Goal: Task Accomplishment & Management: Manage account settings

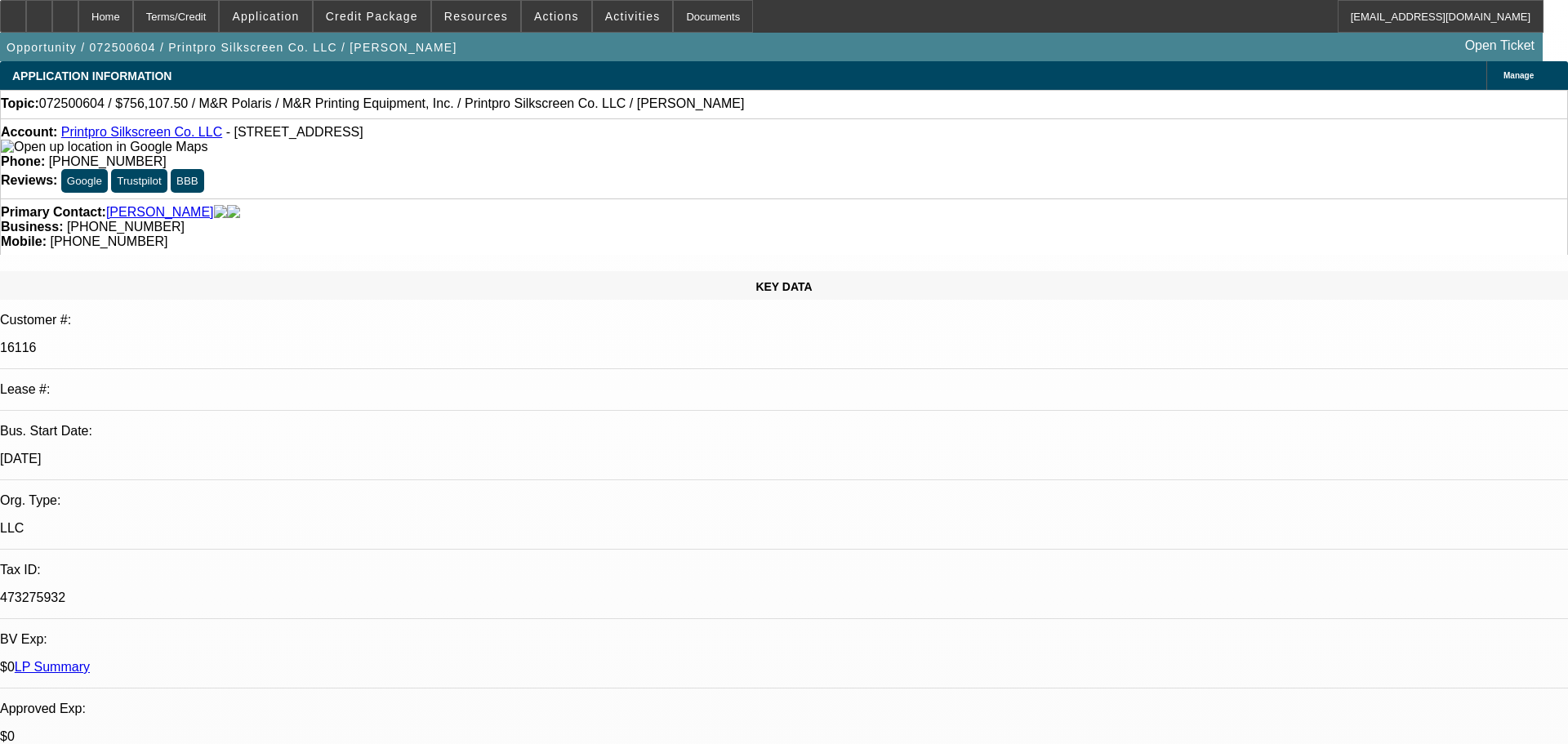
select select "0"
select select "2"
select select "0"
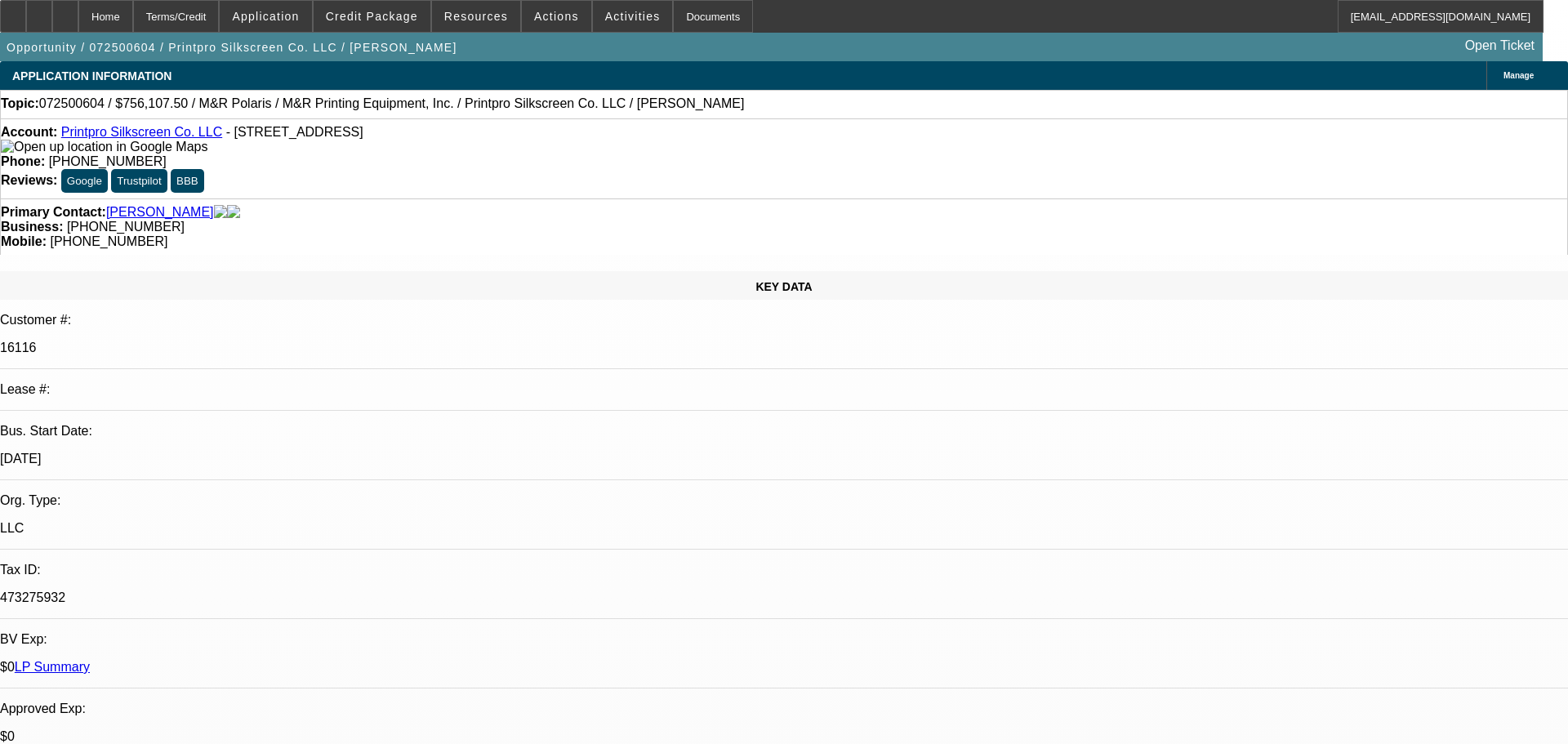
select select "0"
select select "2"
select select "0"
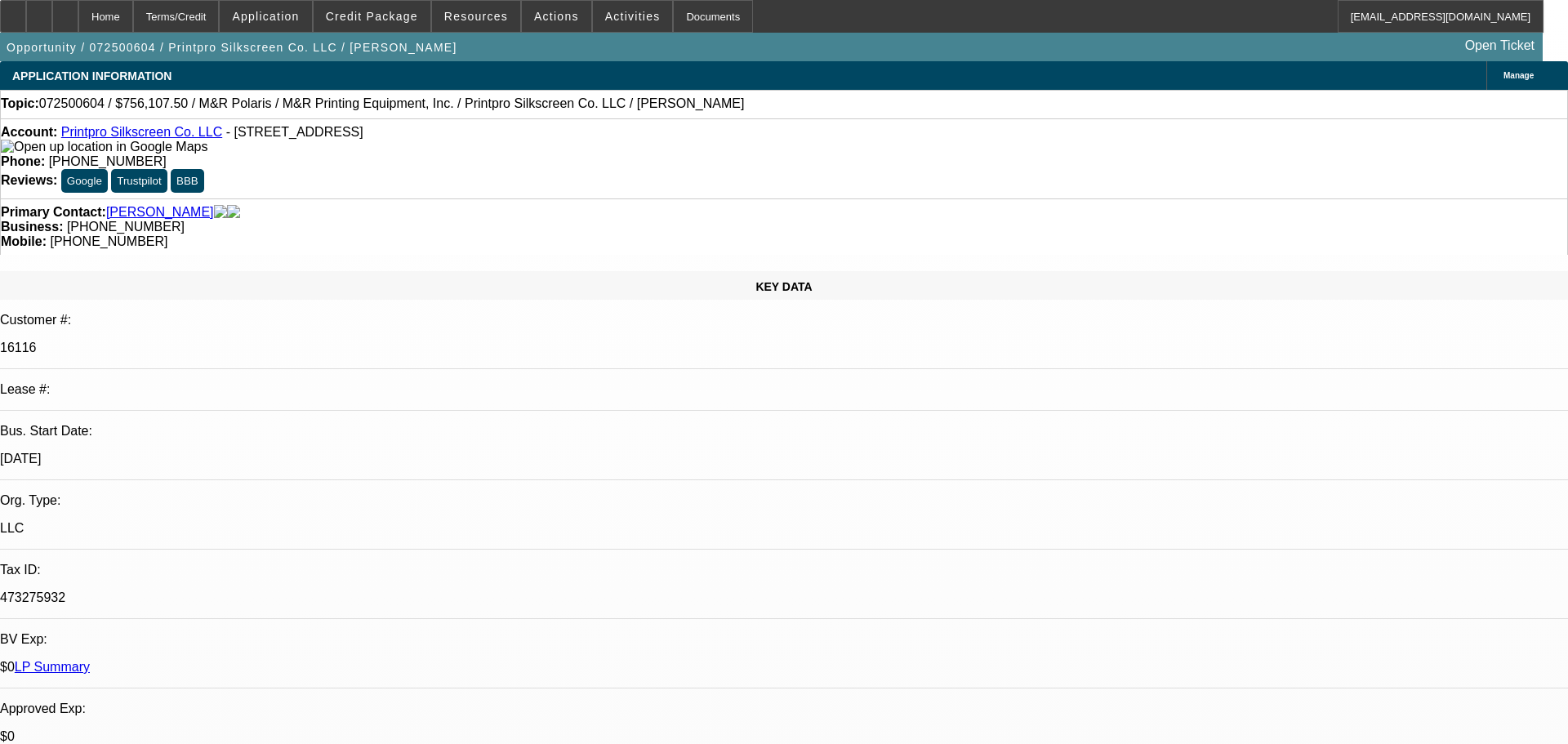
select select "0"
select select "2"
select select "0"
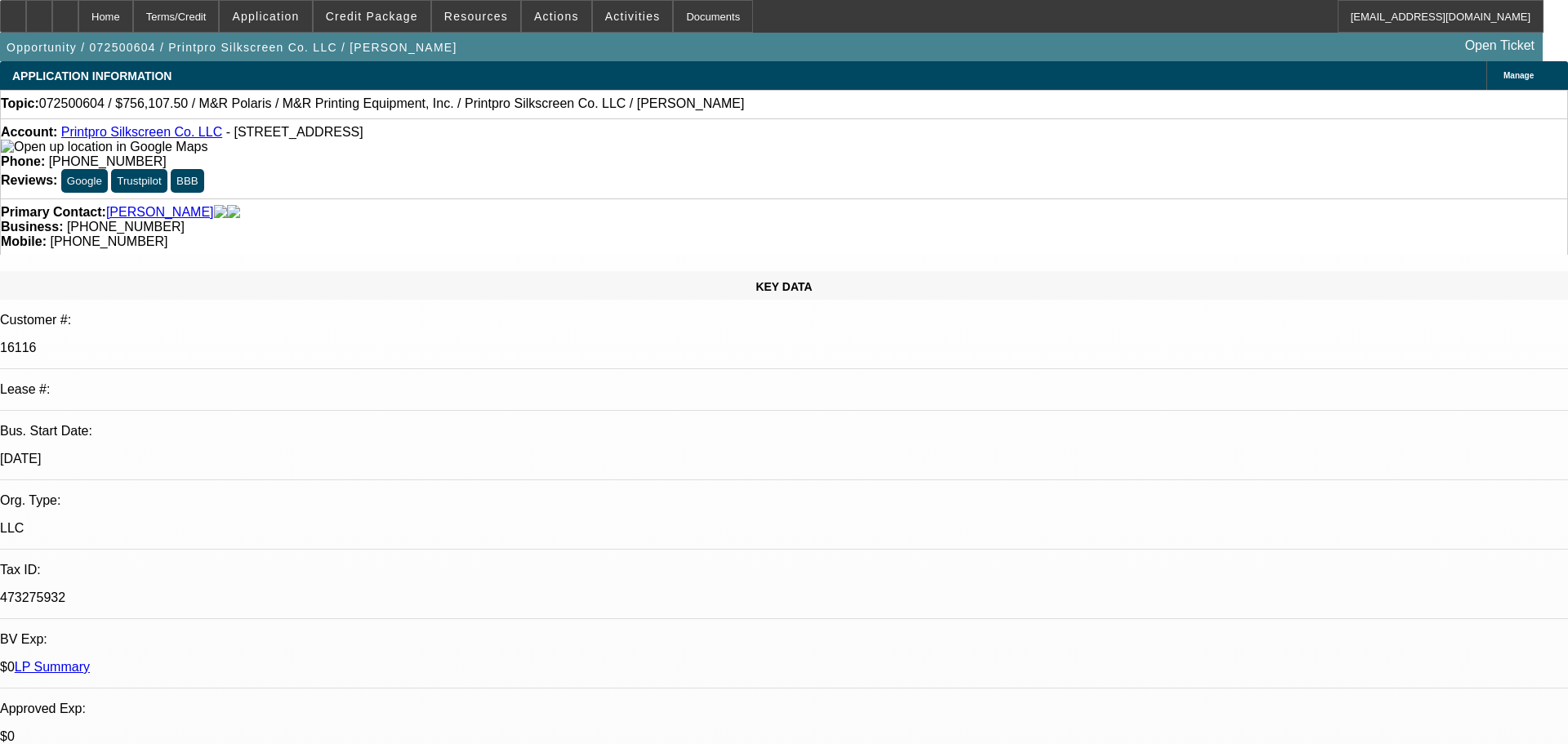
select select "2"
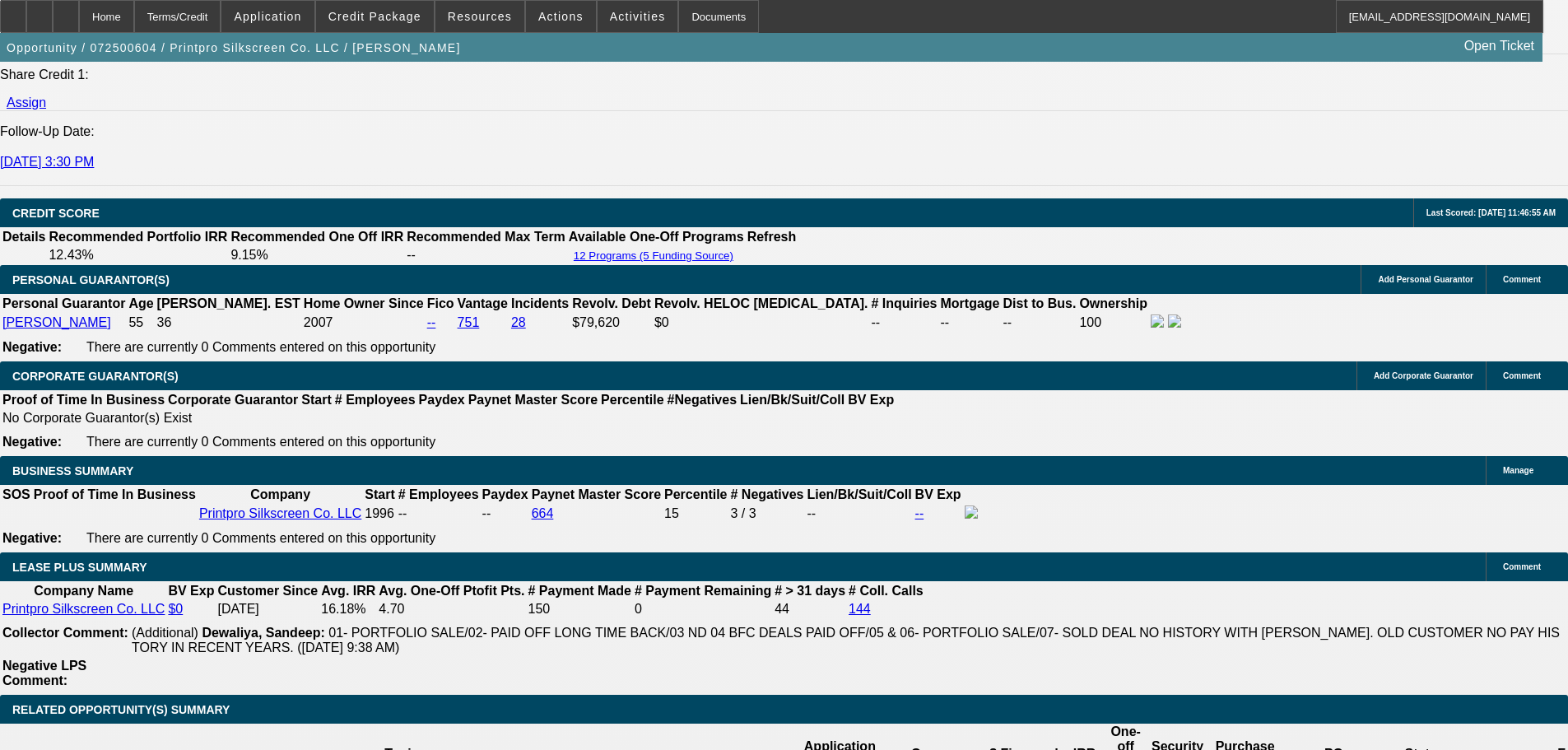
scroll to position [2292, 0]
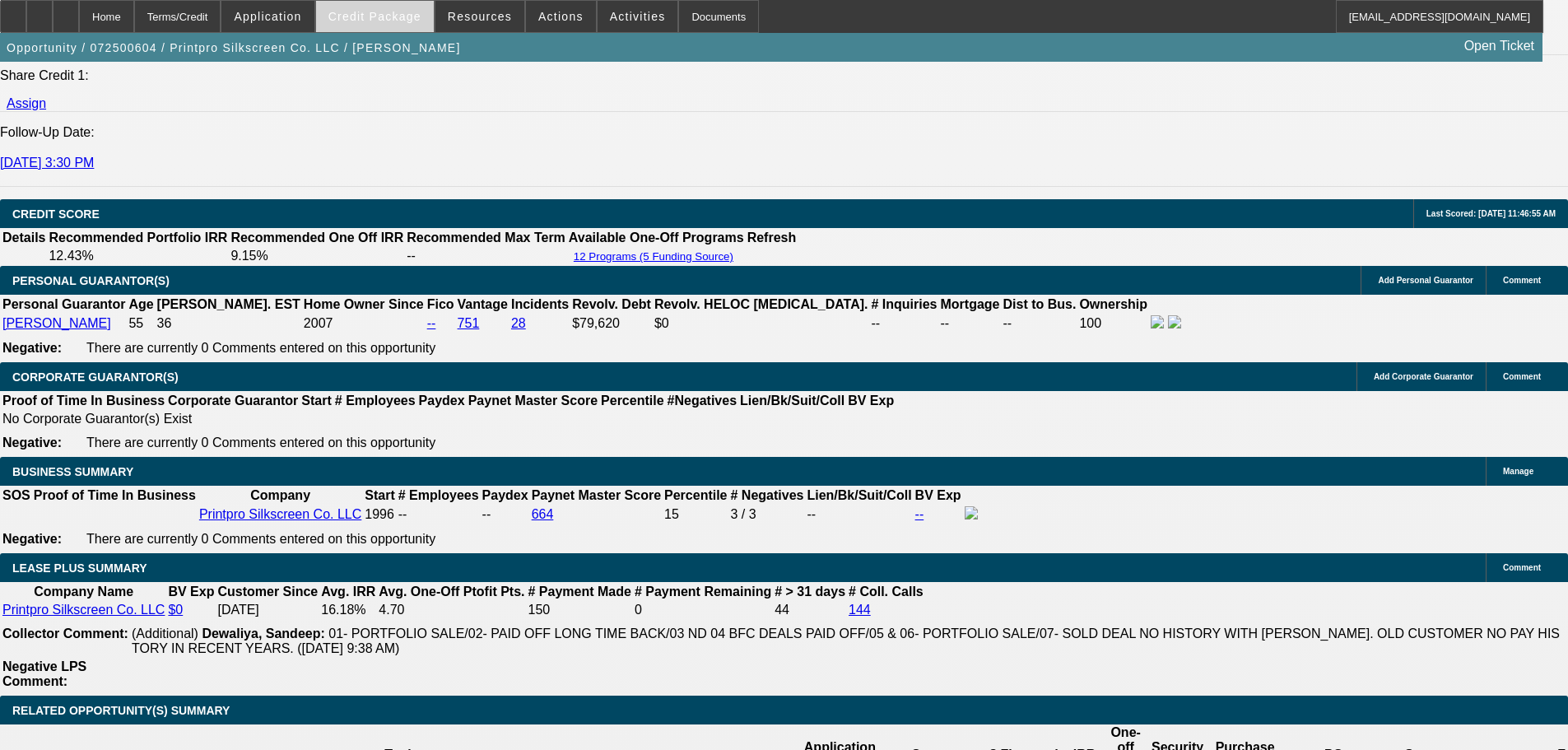
click at [397, 18] on span "Credit Package" at bounding box center [374, 17] width 93 height 13
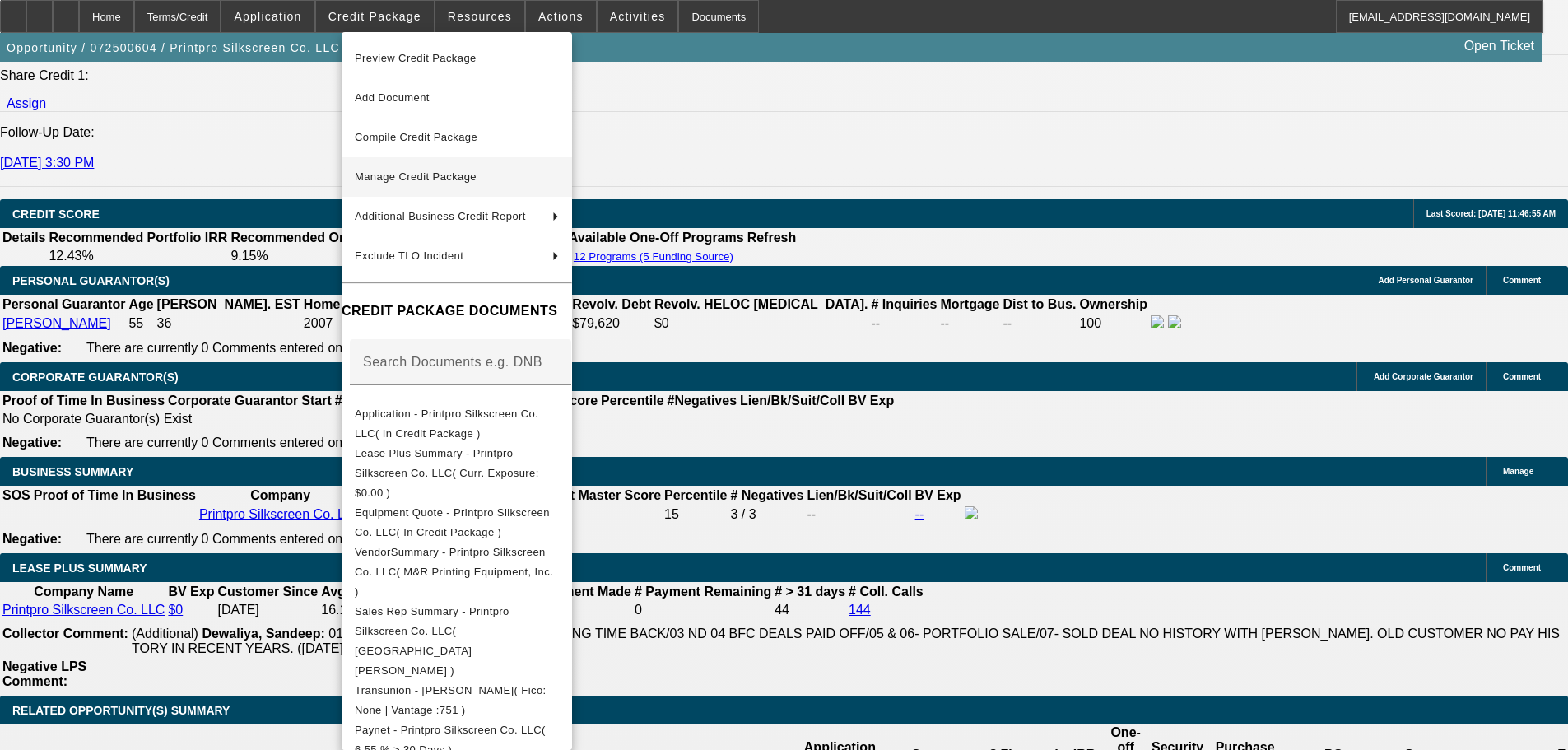
click at [421, 178] on span "Manage Credit Package" at bounding box center [416, 176] width 122 height 12
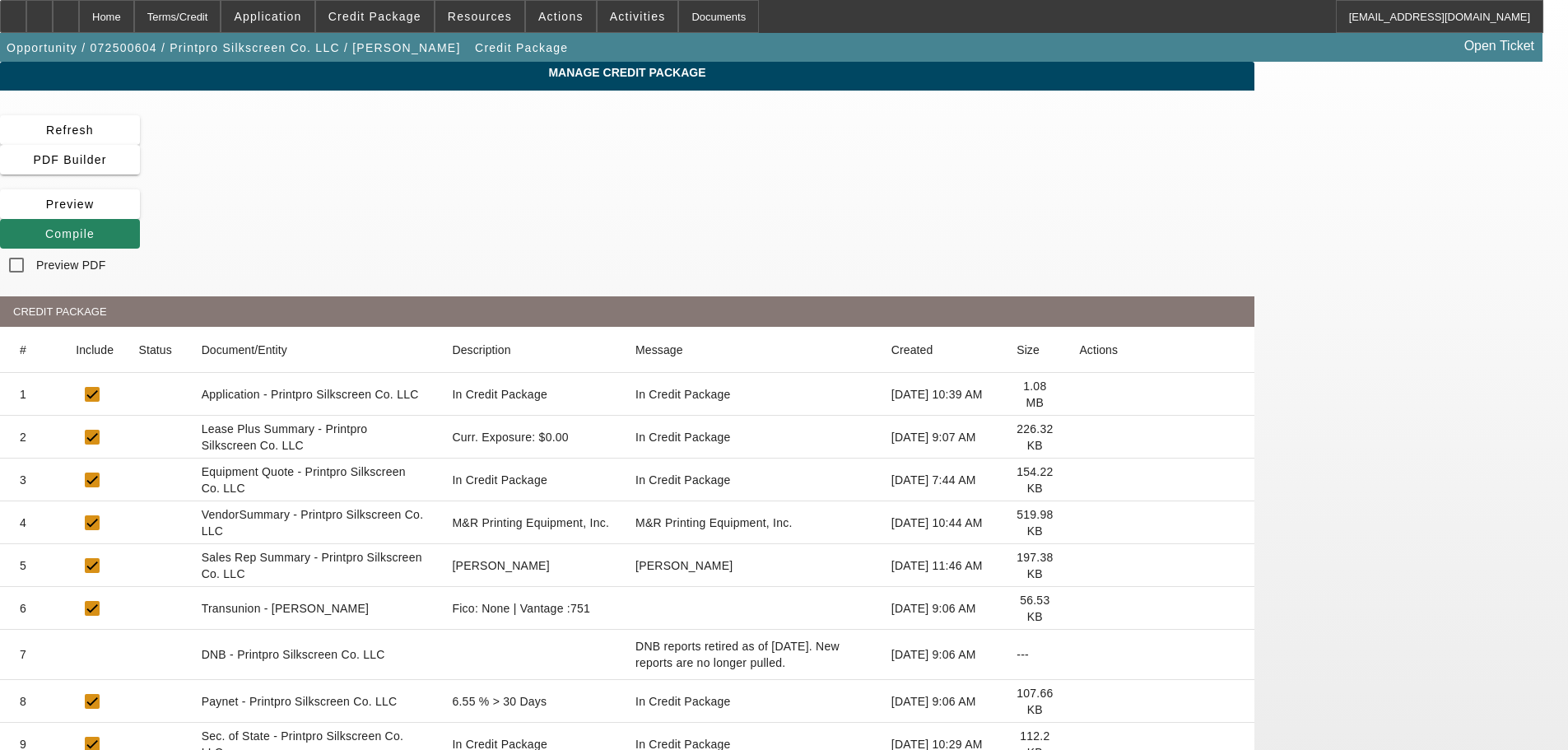
click at [1079, 437] on icon at bounding box center [1079, 437] width 0 height 0
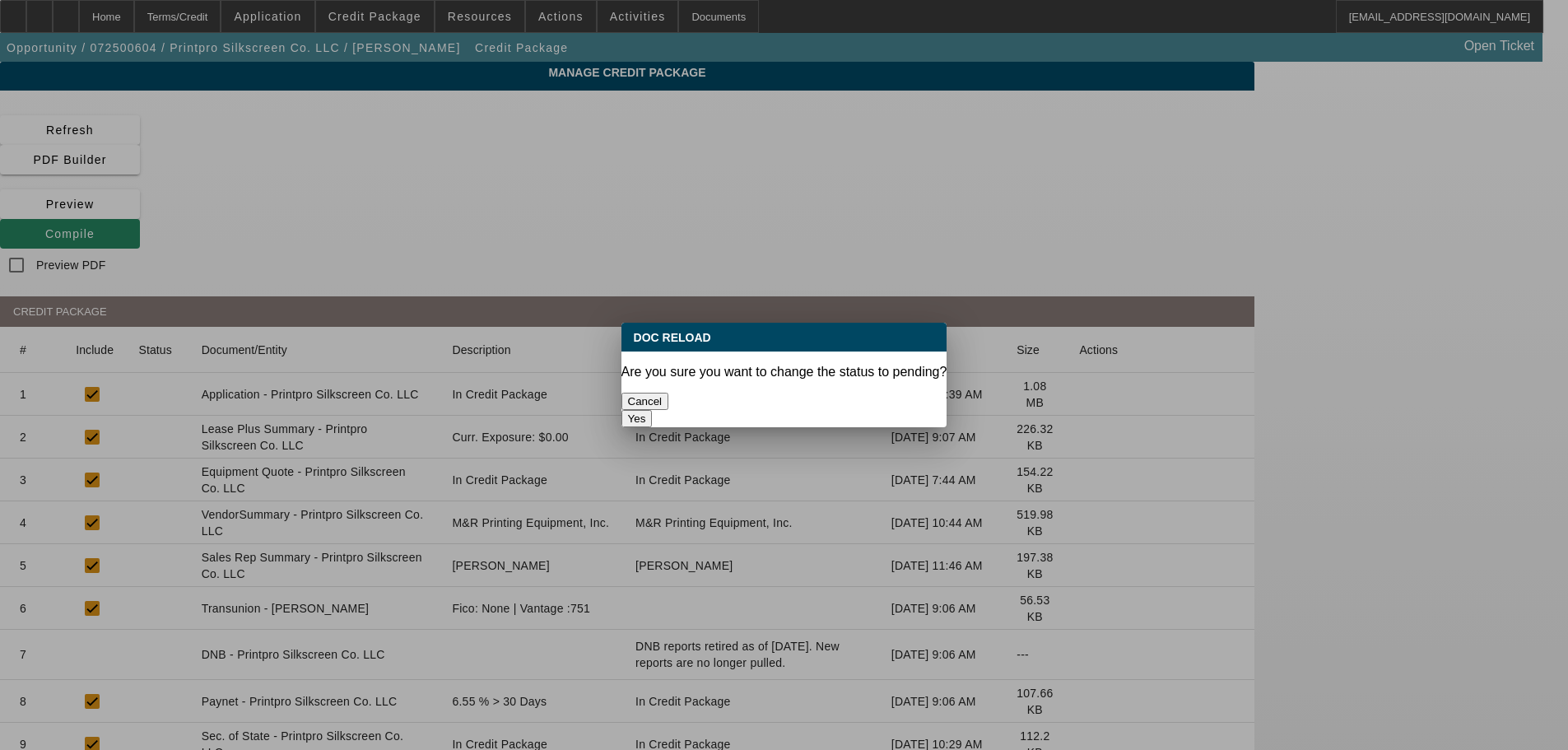
click at [653, 410] on button "Yes" at bounding box center [636, 419] width 31 height 17
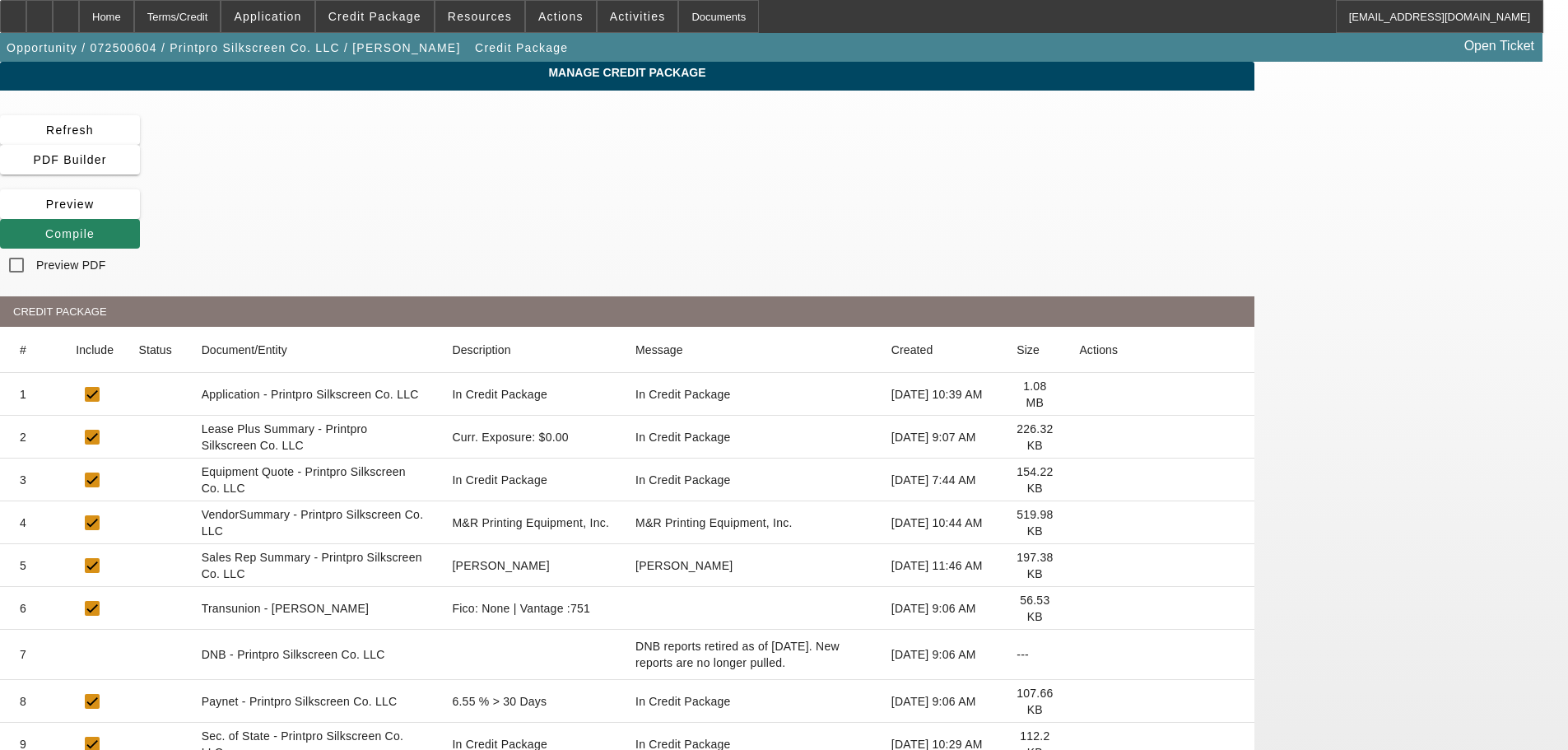
click at [1079, 523] on icon at bounding box center [1079, 523] width 0 height 0
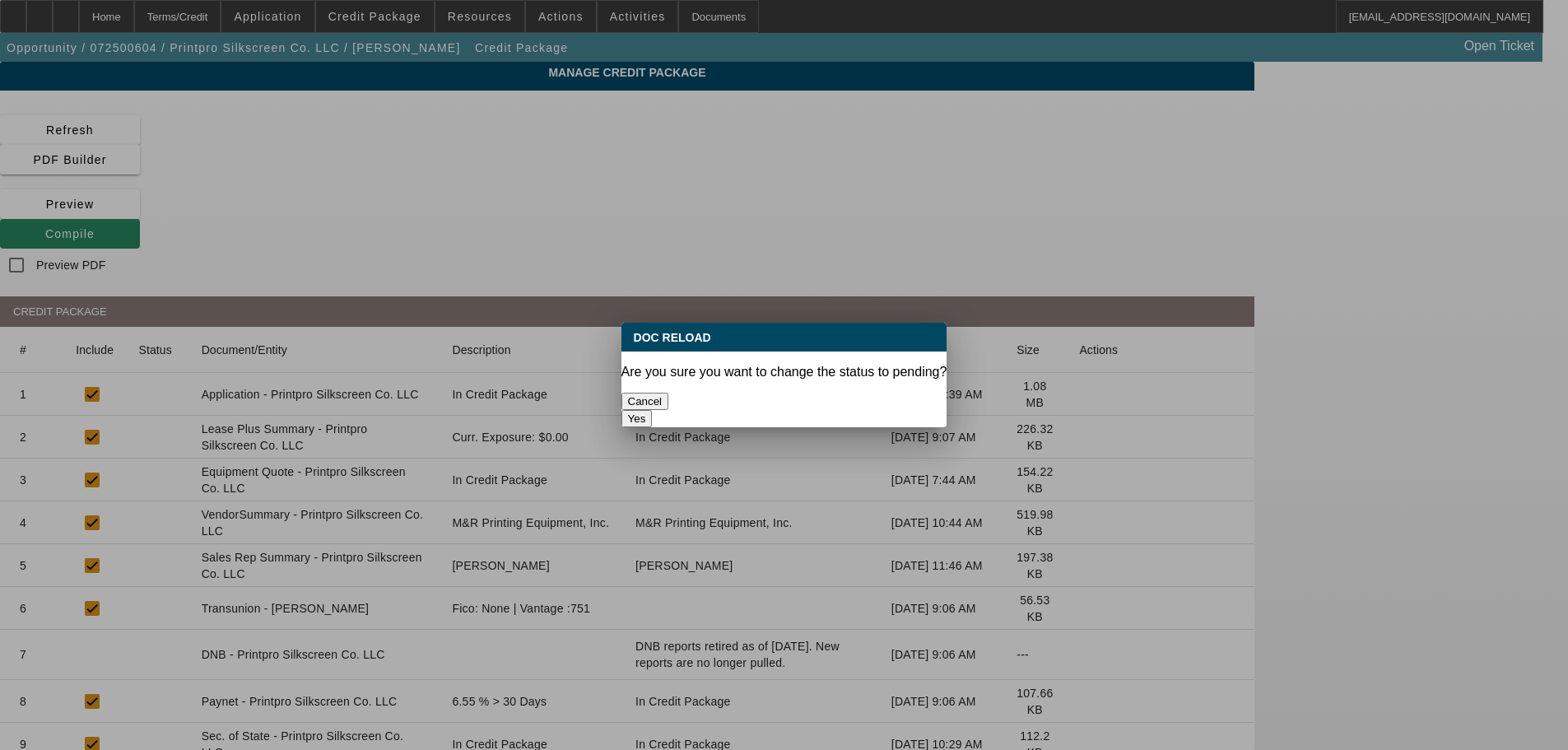
click at [653, 410] on button "Yes" at bounding box center [636, 419] width 31 height 17
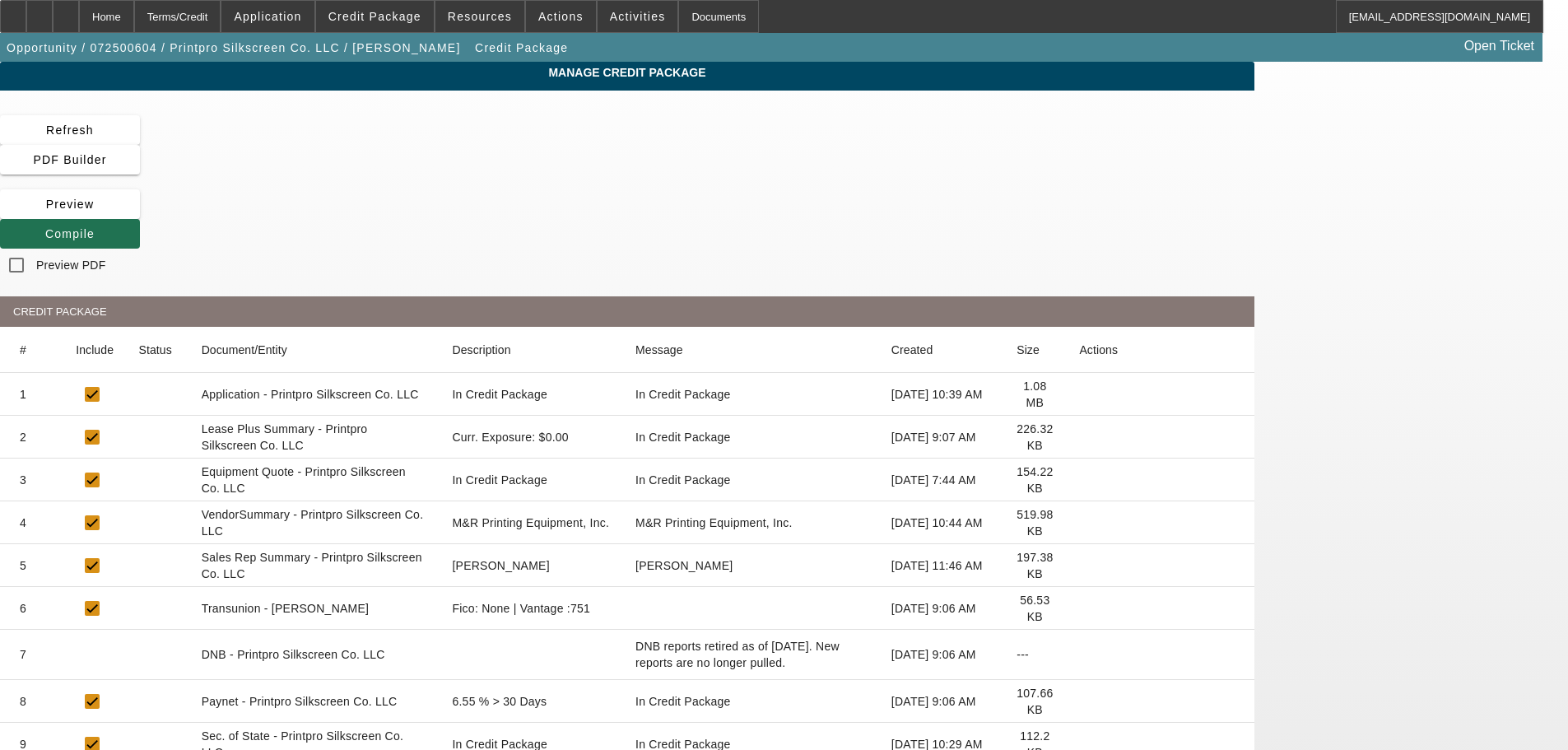
click at [140, 214] on span at bounding box center [69, 234] width 140 height 39
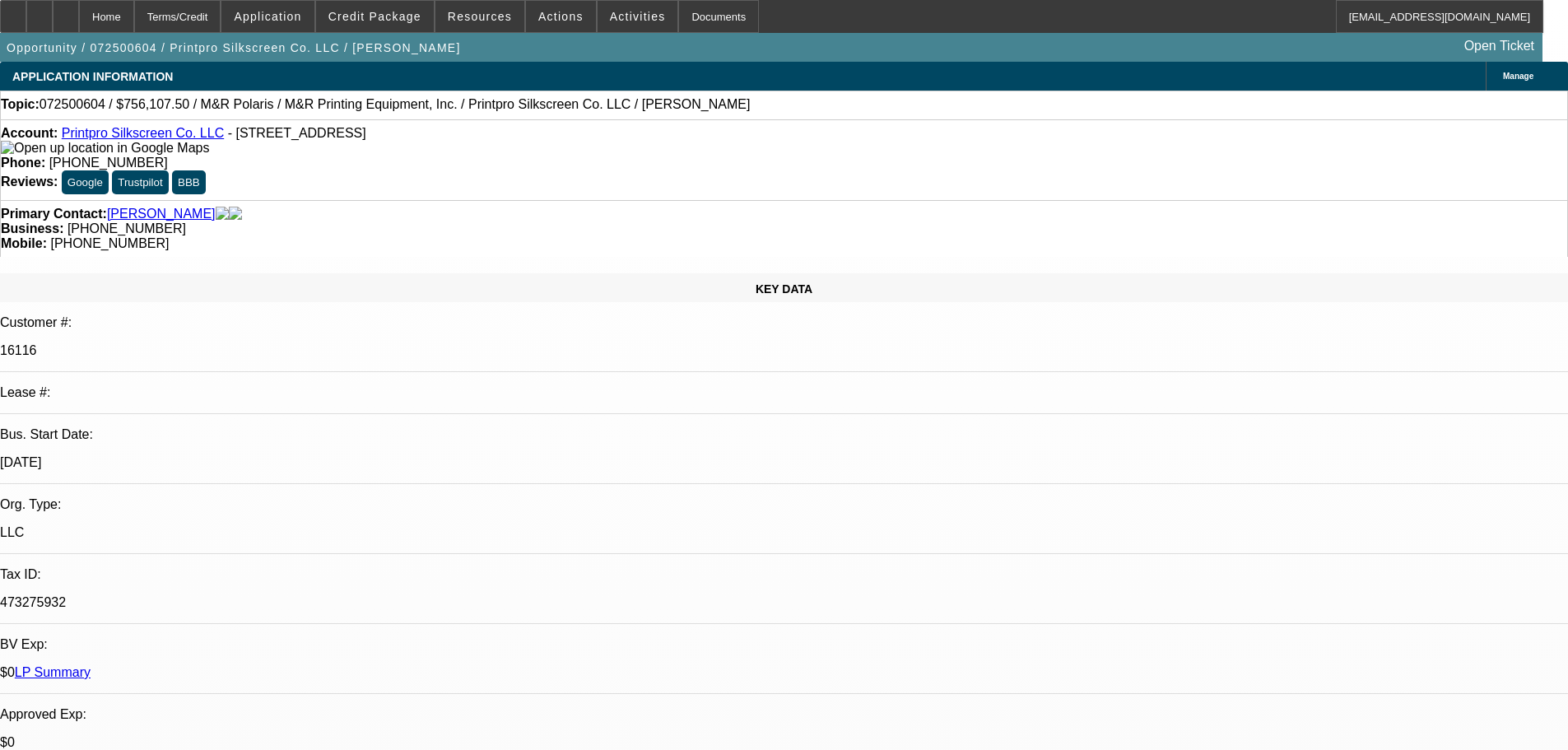
select select "0"
select select "2"
select select "0"
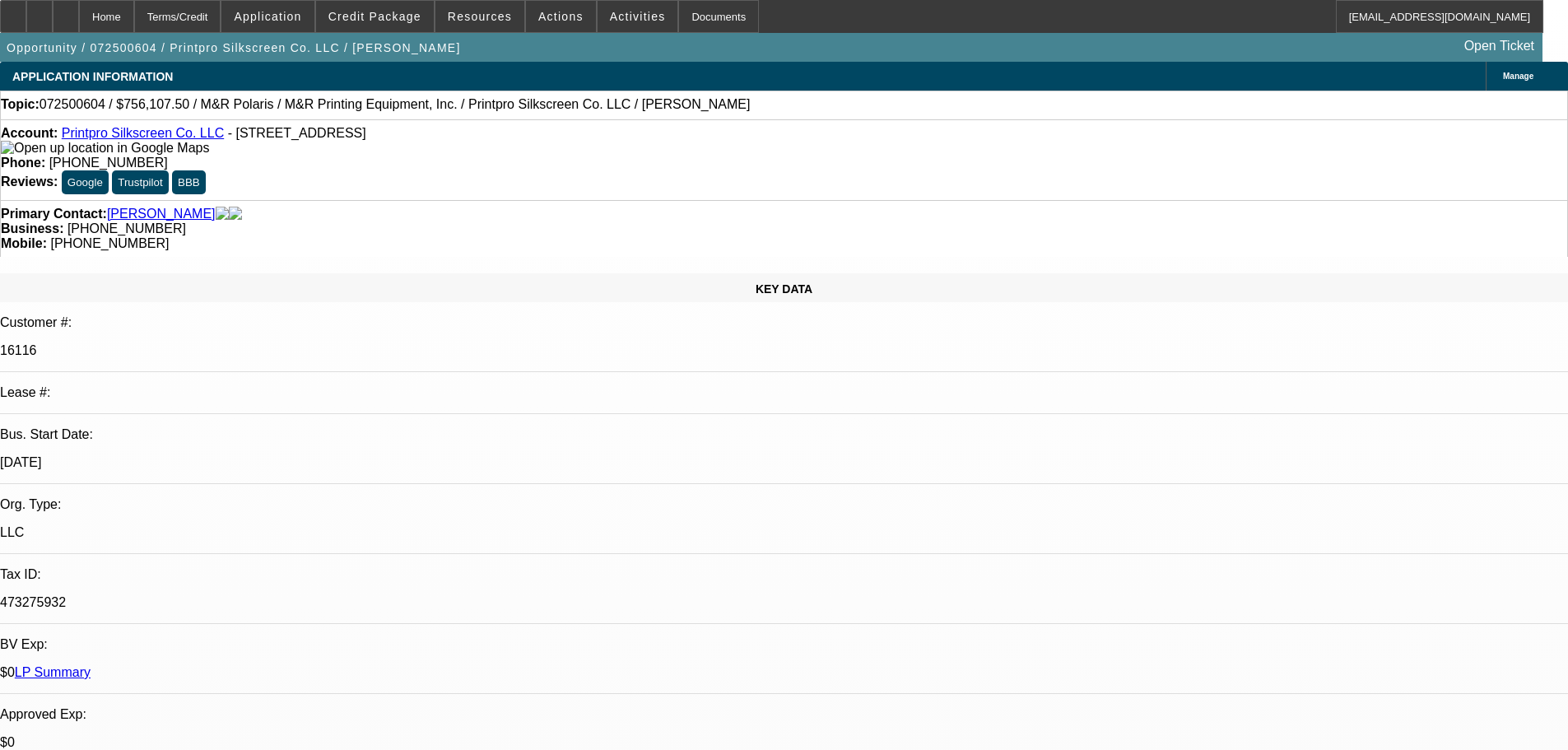
select select "0"
select select "2"
select select "0"
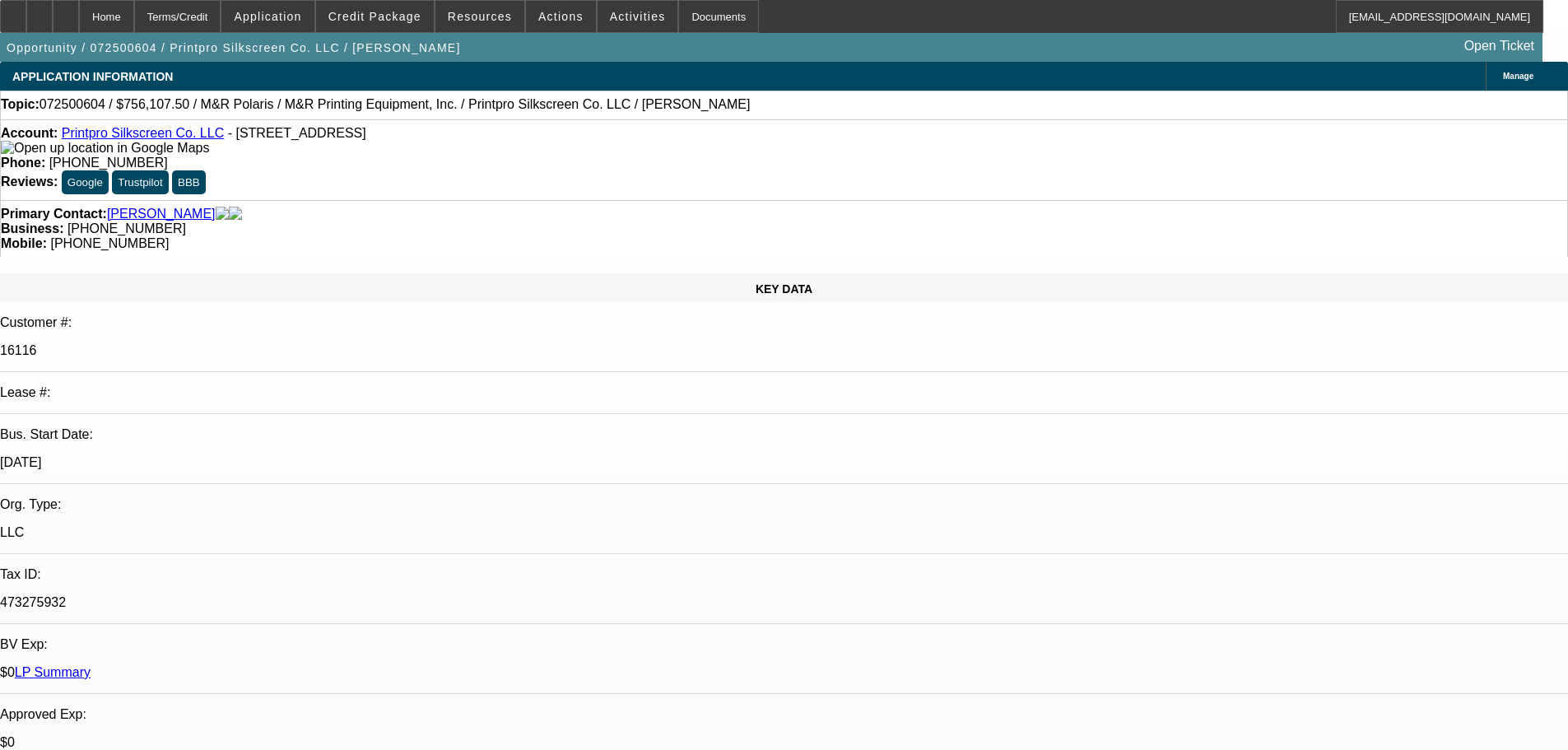
select select "0"
select select "2"
select select "0"
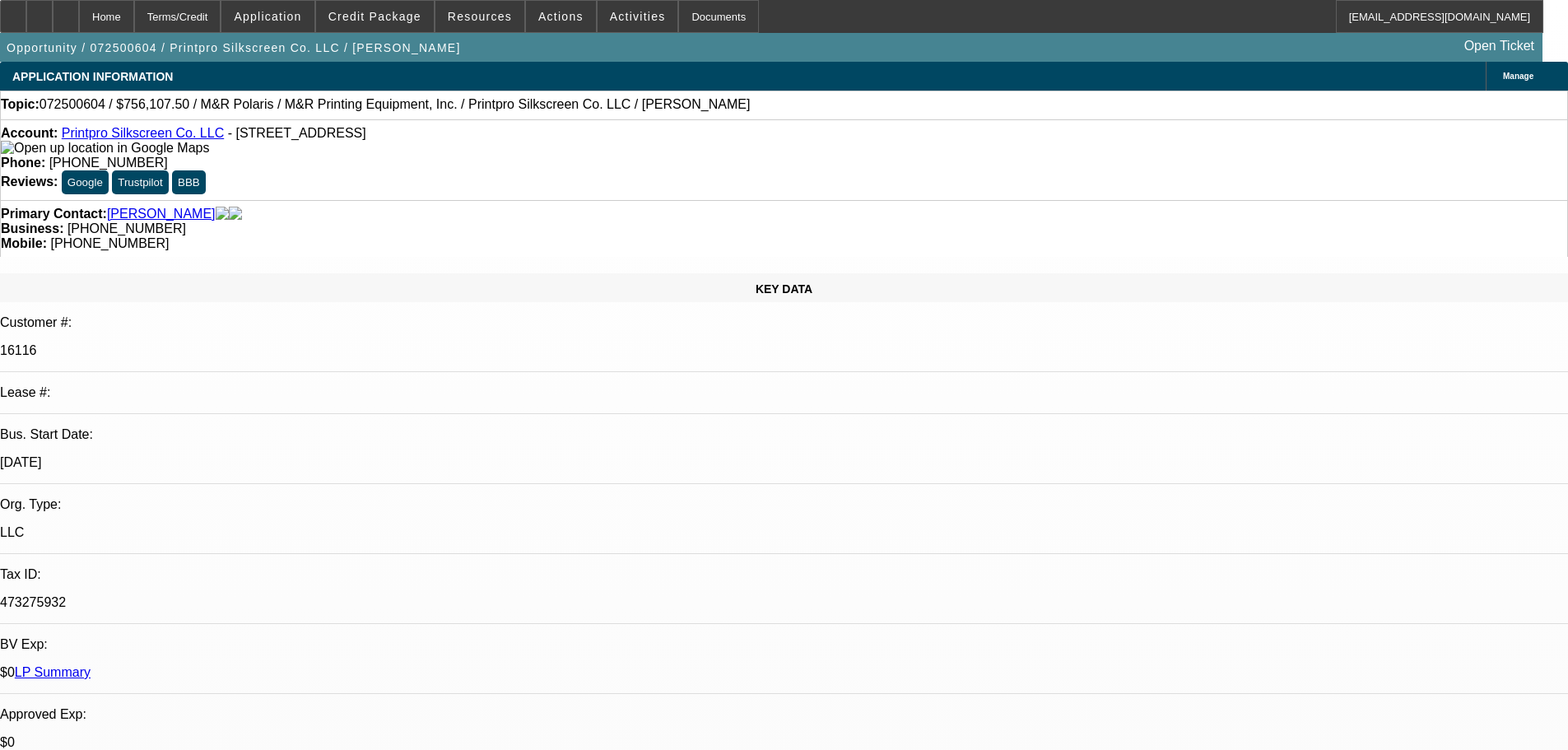
select select "2"
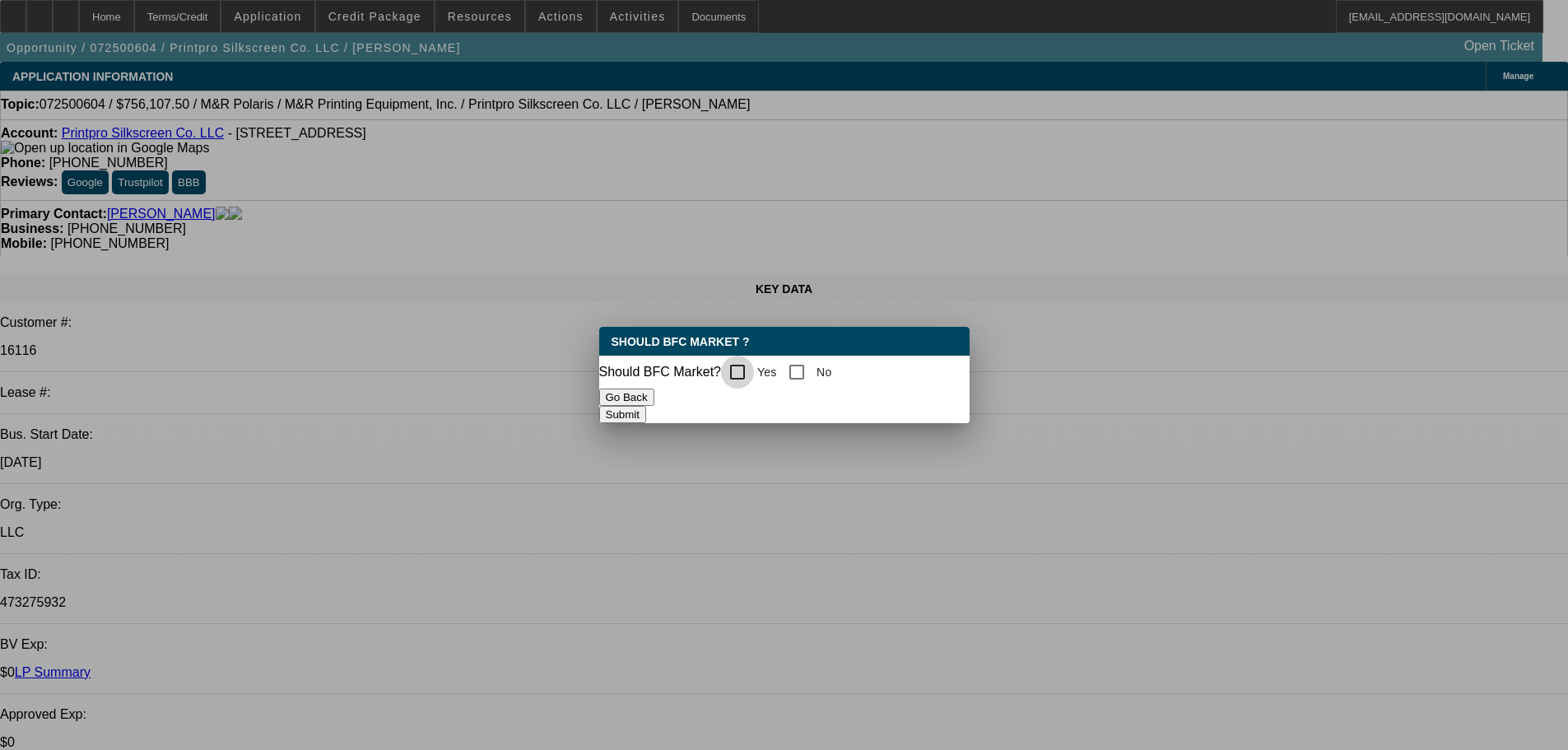
click at [754, 356] on input "Yes" at bounding box center [738, 372] width 33 height 33
checkbox input "true"
click at [647, 413] on button "Submit" at bounding box center [623, 415] width 47 height 17
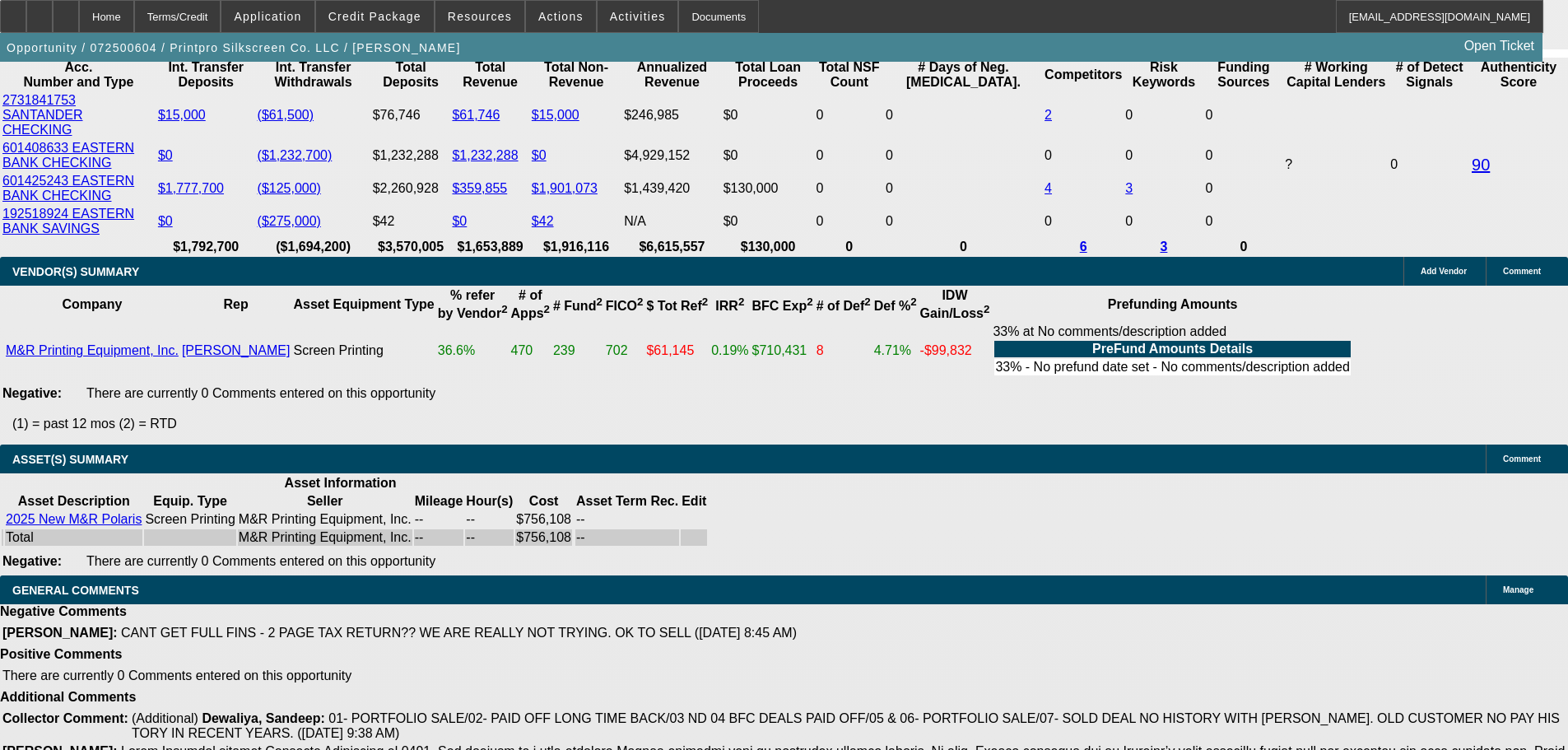
scroll to position [3860, 0]
